Goal: Check status: Check status

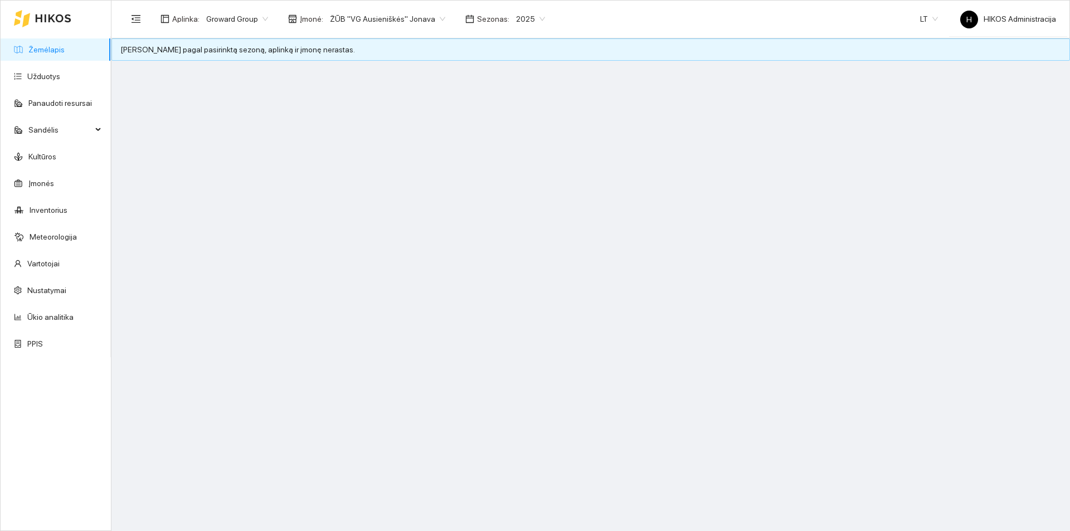
click at [395, 18] on span "ŽŪB "VG Ausieniškės" Jonava" at bounding box center [387, 19] width 115 height 17
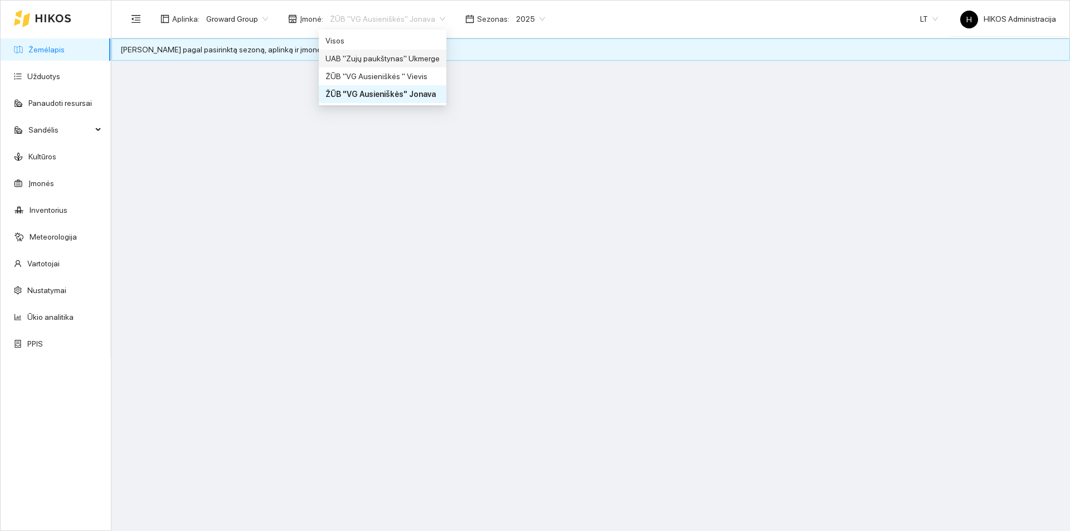
click at [398, 60] on div "UAB "Zujų paukštynas" Ukmerge" at bounding box center [382, 58] width 114 height 12
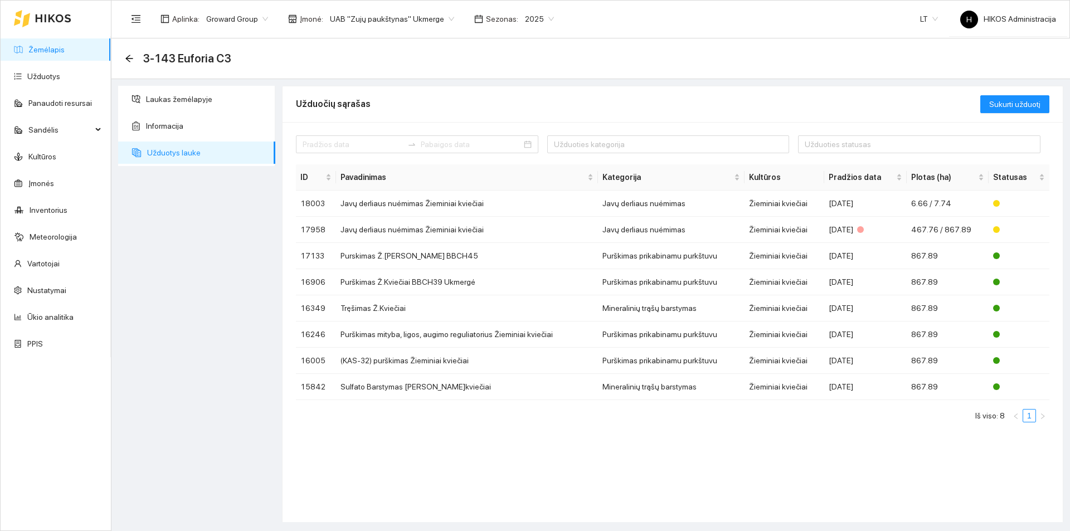
click at [208, 406] on div "Laukas žemėlapyje Informacija Užduotys lauke" at bounding box center [197, 304] width 164 height 436
click at [439, 230] on td "Javų derliaus nuėmimas Žieminiai kviečiai" at bounding box center [467, 230] width 262 height 26
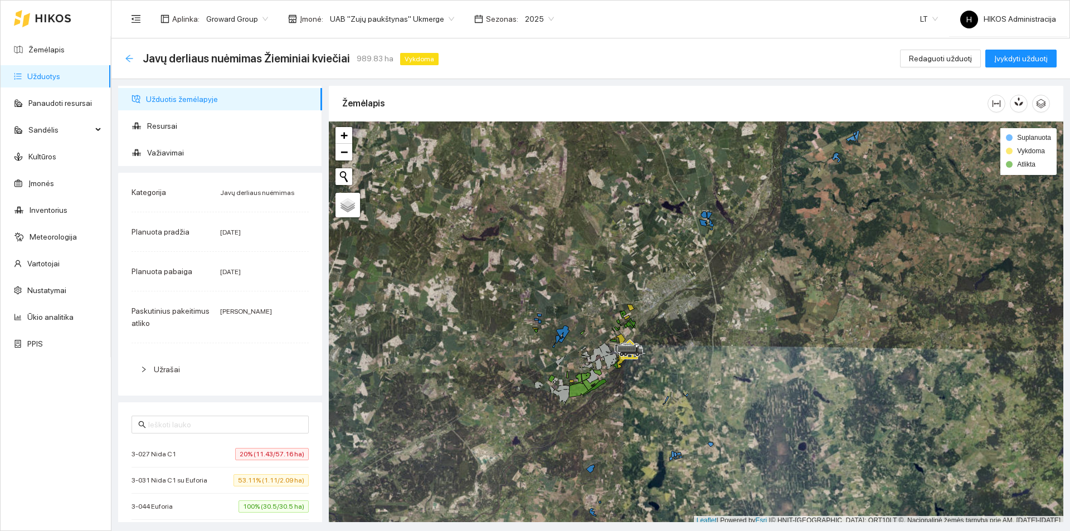
click at [128, 56] on icon "arrow-left" at bounding box center [128, 58] width 7 height 7
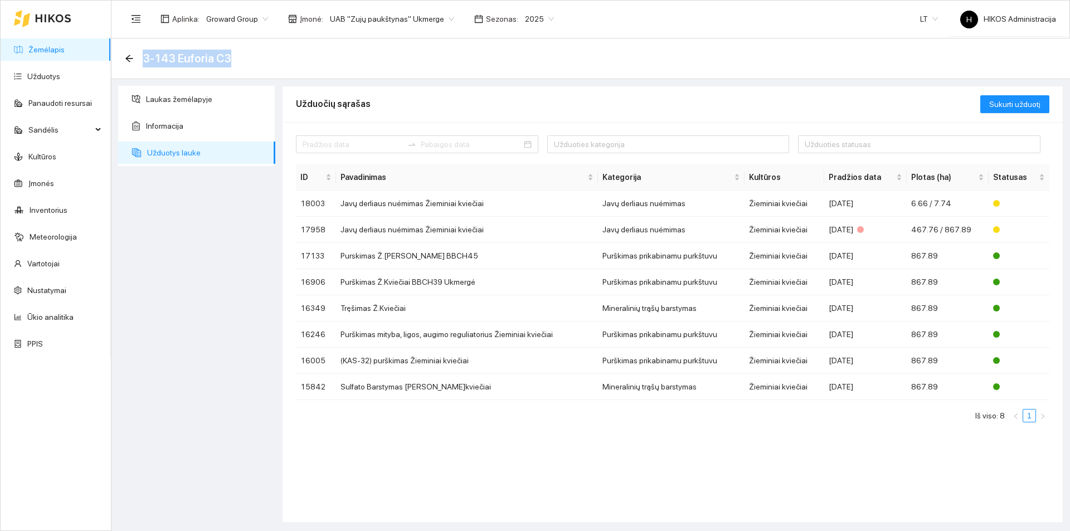
drag, startPoint x: 142, startPoint y: 59, endPoint x: 242, endPoint y: 63, distance: 100.4
click at [242, 63] on div "3-143 Euforia C3" at bounding box center [591, 58] width 932 height 22
click at [174, 320] on div "Laukas žemėlapyje Informacija Užduotys lauke" at bounding box center [197, 304] width 164 height 436
click at [425, 233] on td "Javų derliaus nuėmimas Žieminiai kviečiai" at bounding box center [467, 230] width 262 height 26
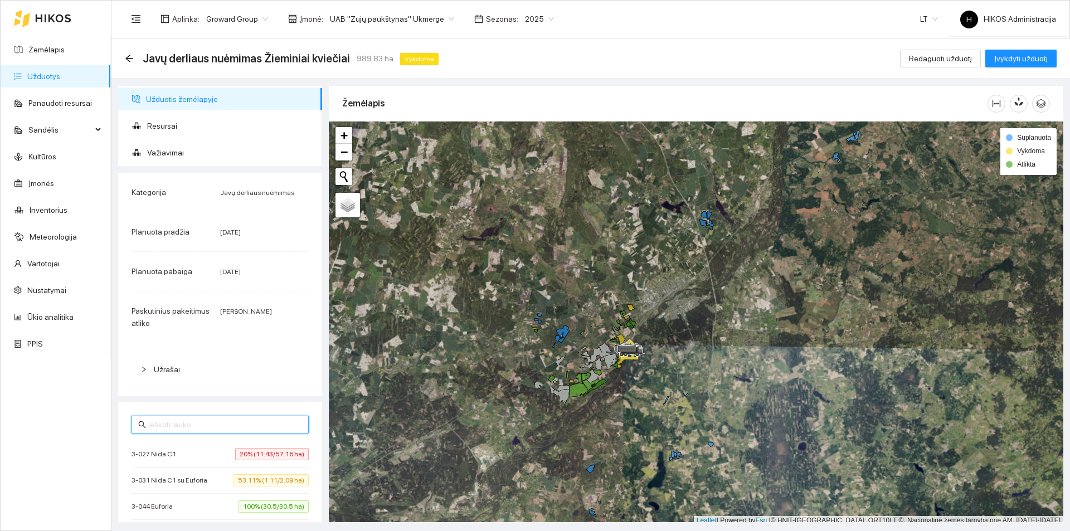
click at [179, 425] on input "text" at bounding box center [225, 424] width 154 height 12
paste input "3-143 Euforia C3"
type input "3-143 Euforia C3"
click at [178, 452] on span "3-143 Euforia C3" at bounding box center [160, 454] width 57 height 11
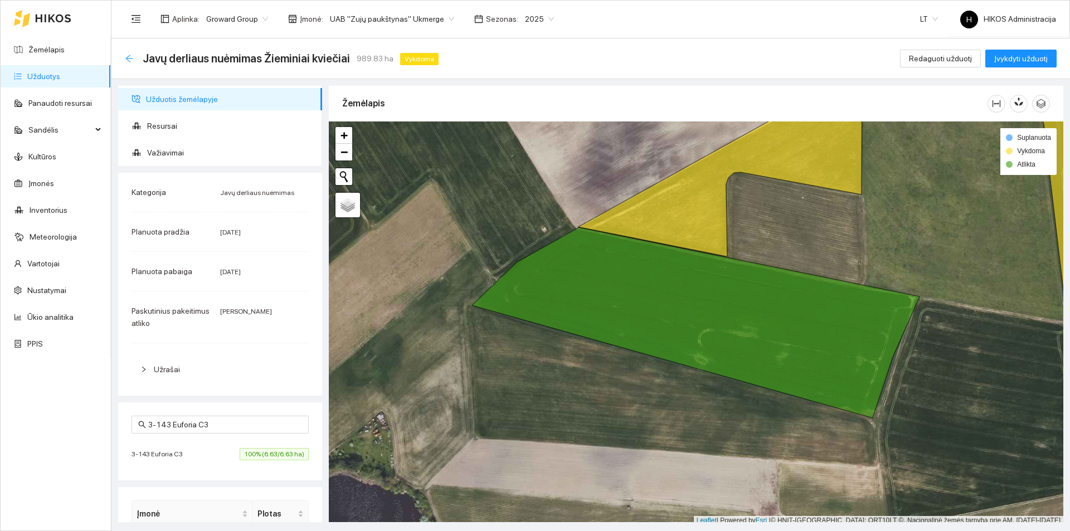
click at [129, 59] on icon "arrow-left" at bounding box center [129, 58] width 9 height 9
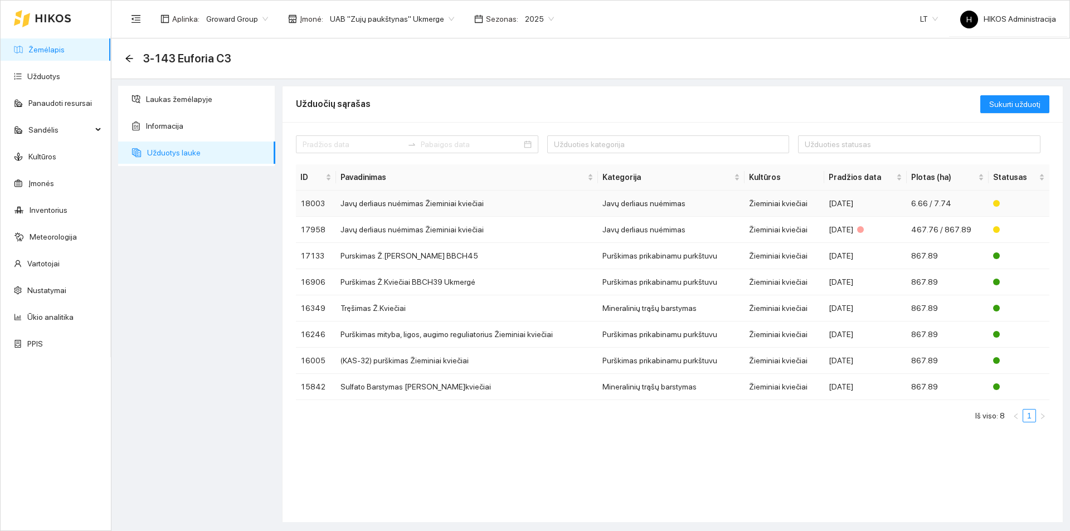
click at [369, 207] on td "Javų derliaus nuėmimas Žieminiai kviečiai" at bounding box center [467, 204] width 262 height 26
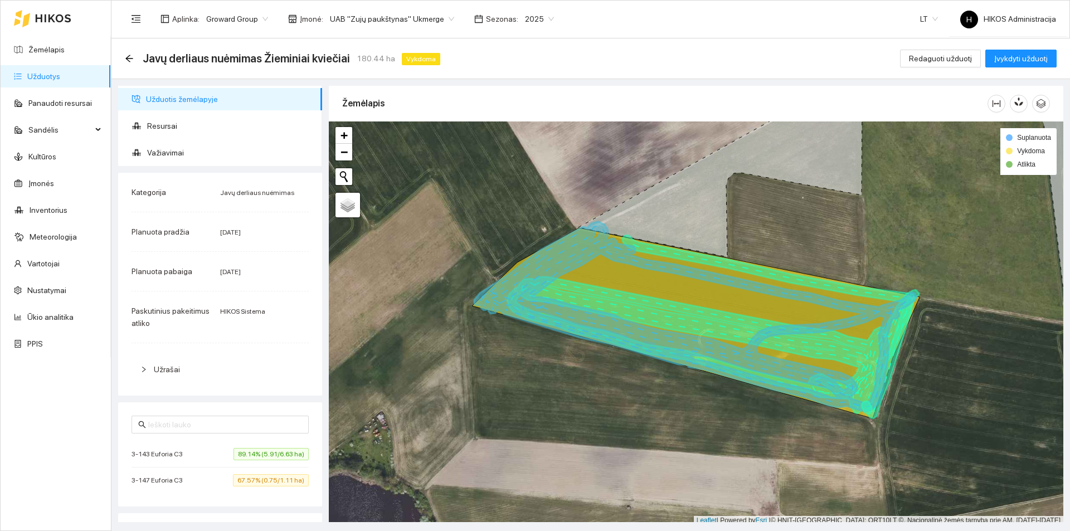
click at [240, 457] on span "89.14% (5.91/6.63 ha)" at bounding box center [270, 454] width 75 height 12
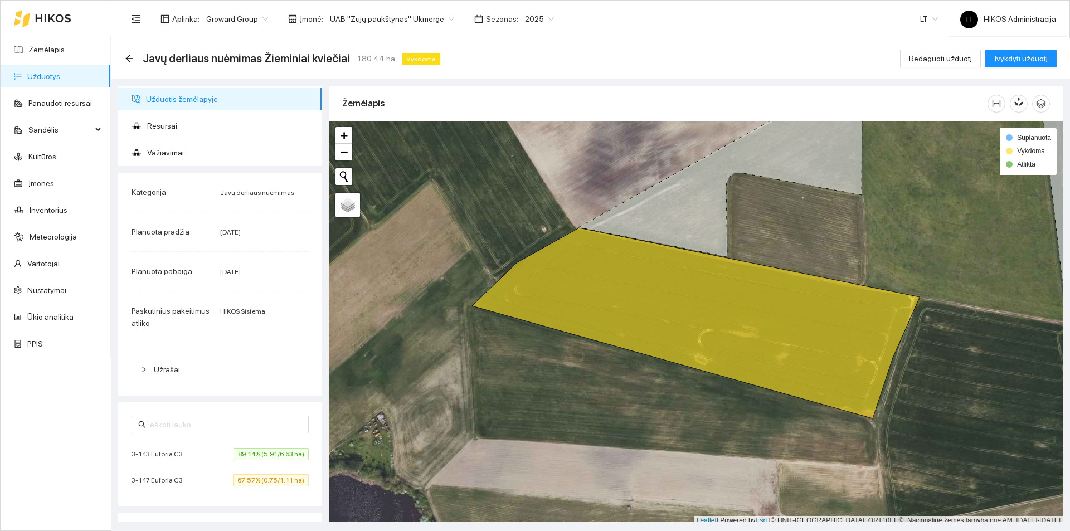
click at [240, 457] on span "89.14% (5.91/6.63 ha)" at bounding box center [270, 454] width 75 height 12
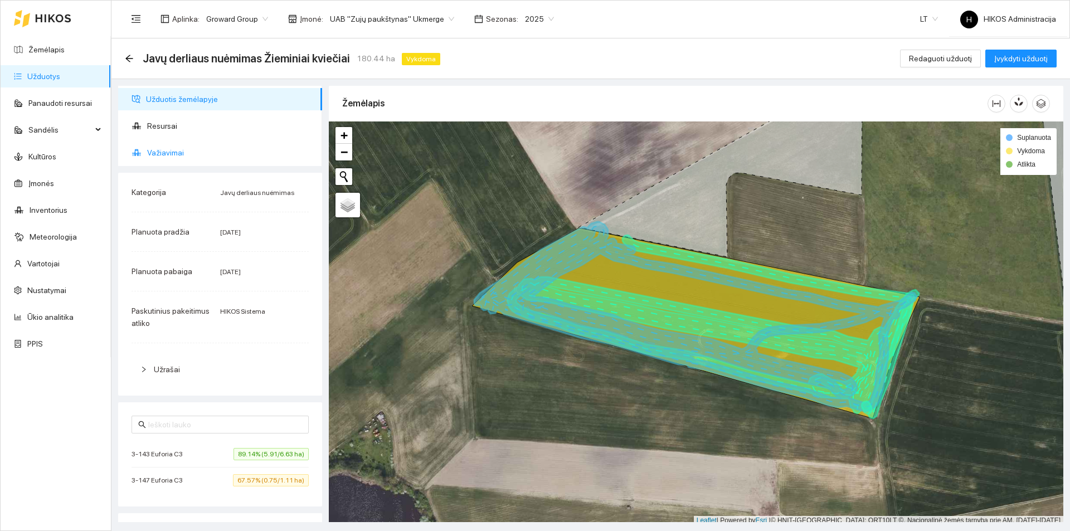
click at [183, 157] on span "Važiavimai" at bounding box center [230, 153] width 166 height 22
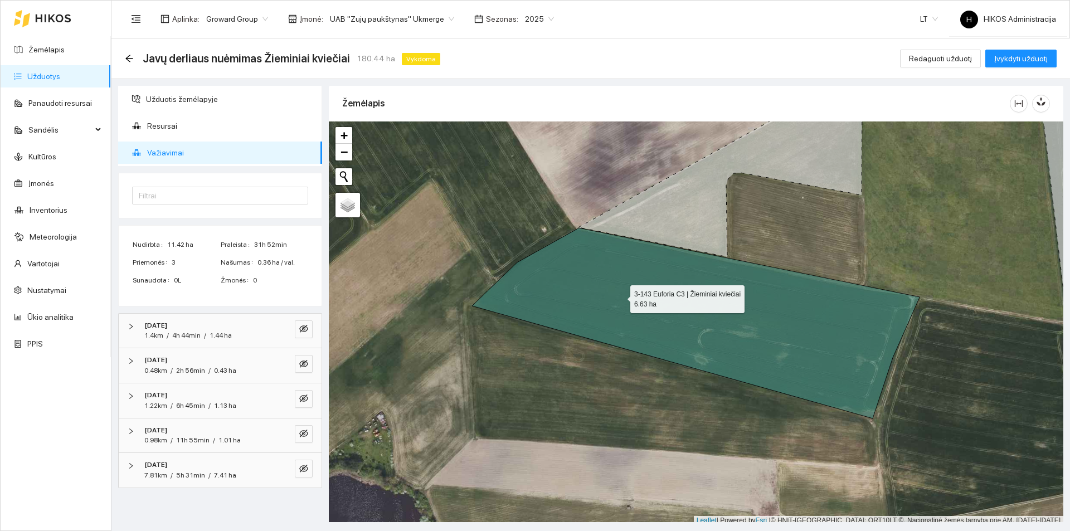
click at [621, 295] on icon at bounding box center [695, 323] width 447 height 191
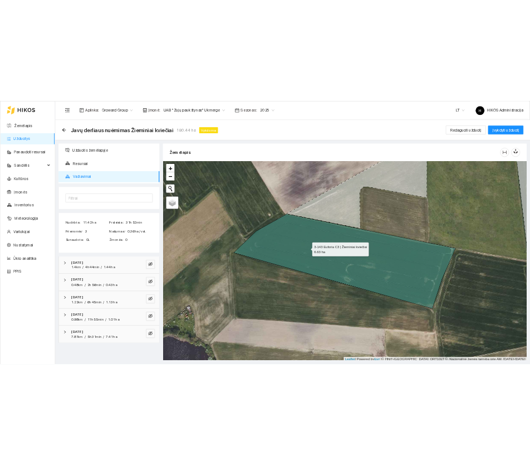
scroll to position [3, 0]
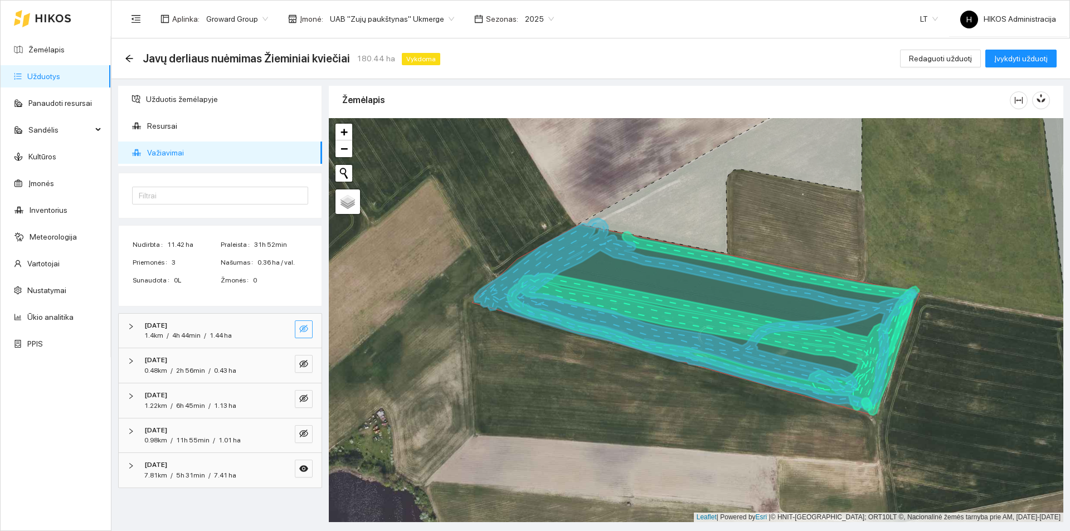
click at [300, 330] on icon "eye-invisible" at bounding box center [303, 328] width 9 height 9
click at [284, 329] on icon "search" at bounding box center [281, 328] width 9 height 9
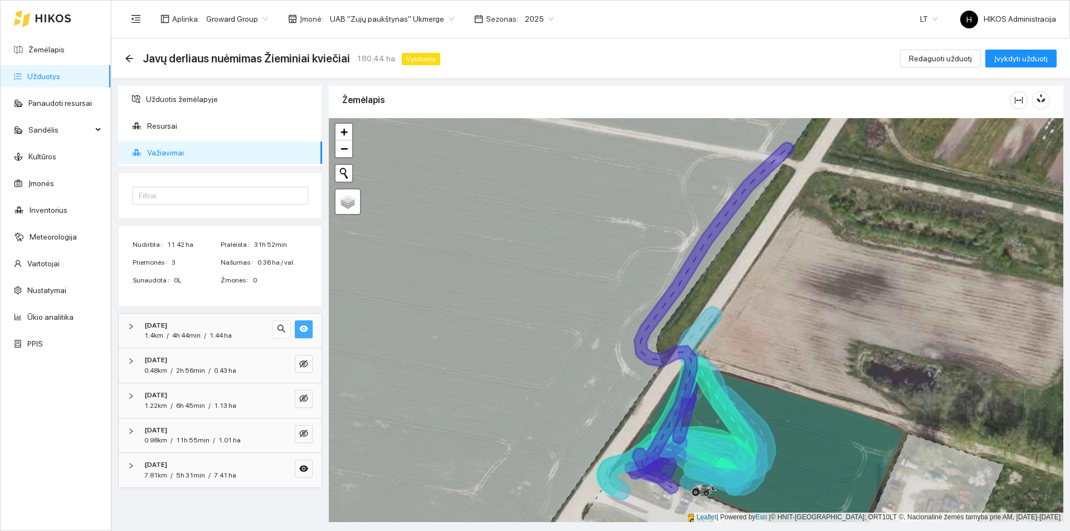
click at [307, 332] on icon "eye" at bounding box center [303, 328] width 9 height 9
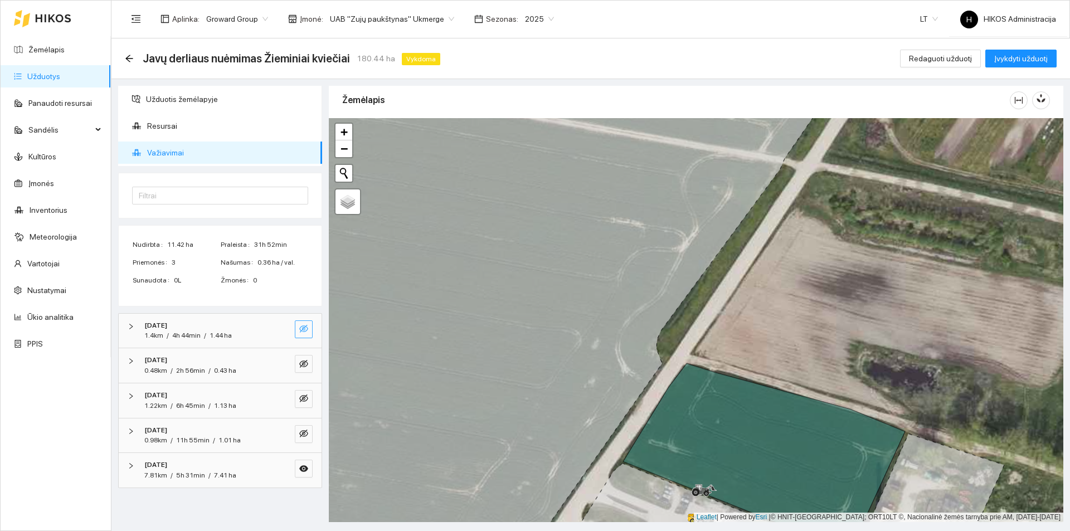
click at [129, 64] on div "Javų derliaus nuėmimas Žieminiai kviečiai 180.44 ha Vykdoma" at bounding box center [285, 59] width 320 height 18
click at [129, 61] on icon "arrow-left" at bounding box center [128, 58] width 7 height 7
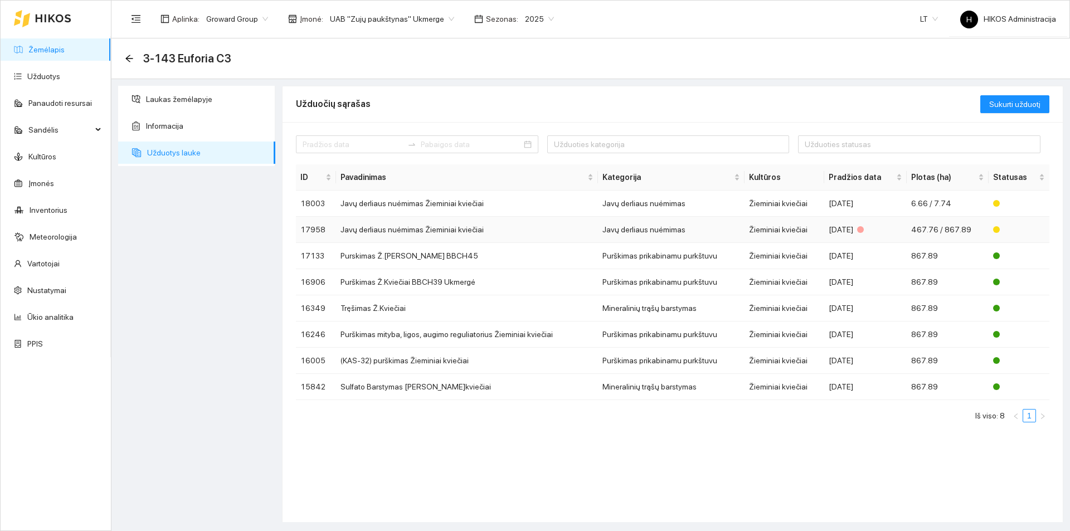
click at [460, 229] on td "Javų derliaus nuėmimas Žieminiai kviečiai" at bounding box center [467, 230] width 262 height 26
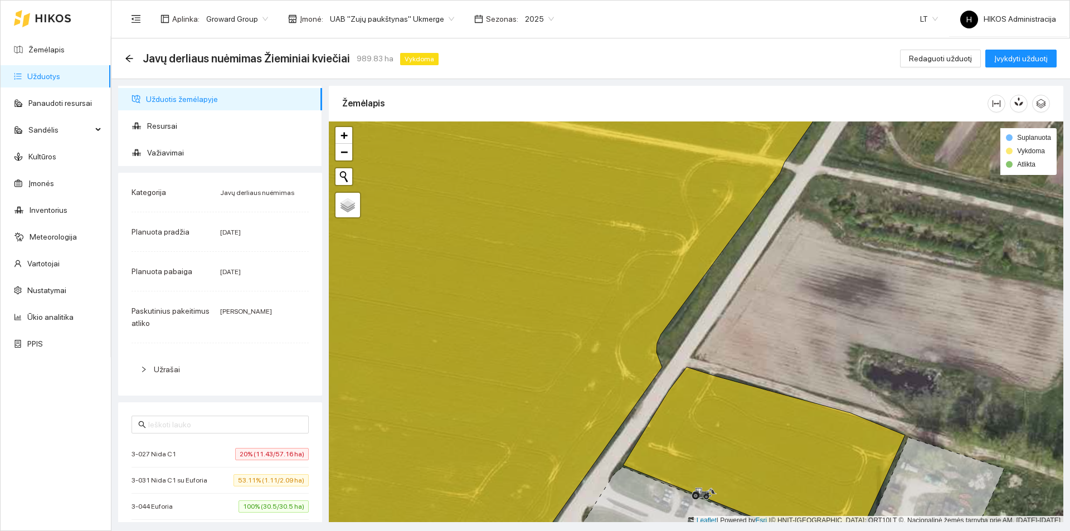
click at [127, 57] on icon "arrow-left" at bounding box center [129, 58] width 9 height 9
